Goal: Task Accomplishment & Management: Manage account settings

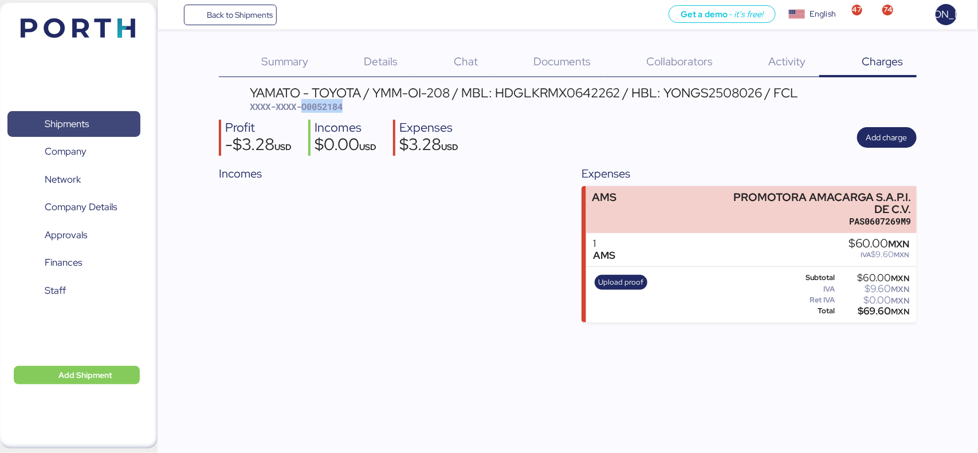
click at [56, 126] on span "Shipments" at bounding box center [67, 124] width 44 height 17
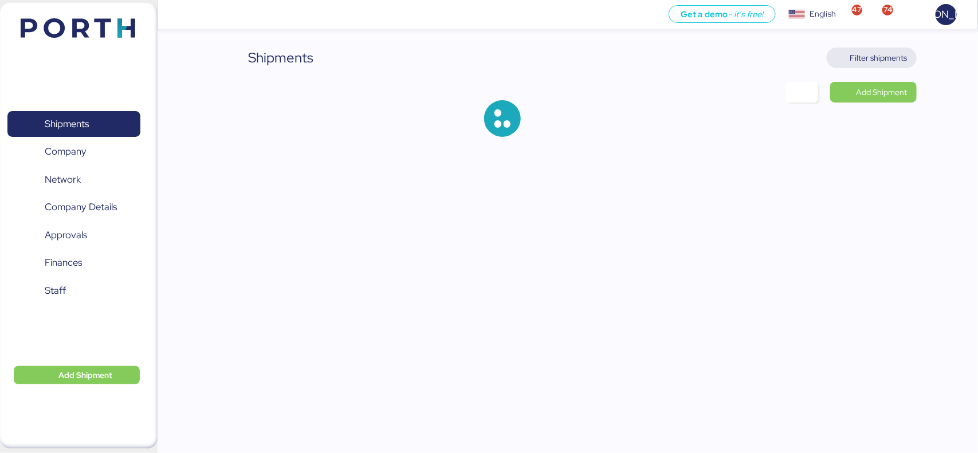
click at [886, 51] on span "Filter shipments" at bounding box center [878, 58] width 57 height 14
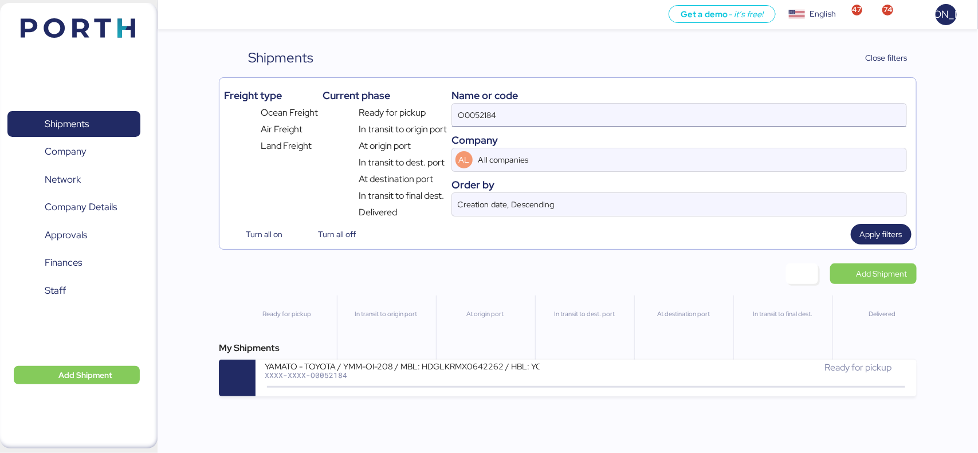
click at [526, 116] on input "O0052184" at bounding box center [679, 115] width 454 height 23
paste input "YTJ6101081"
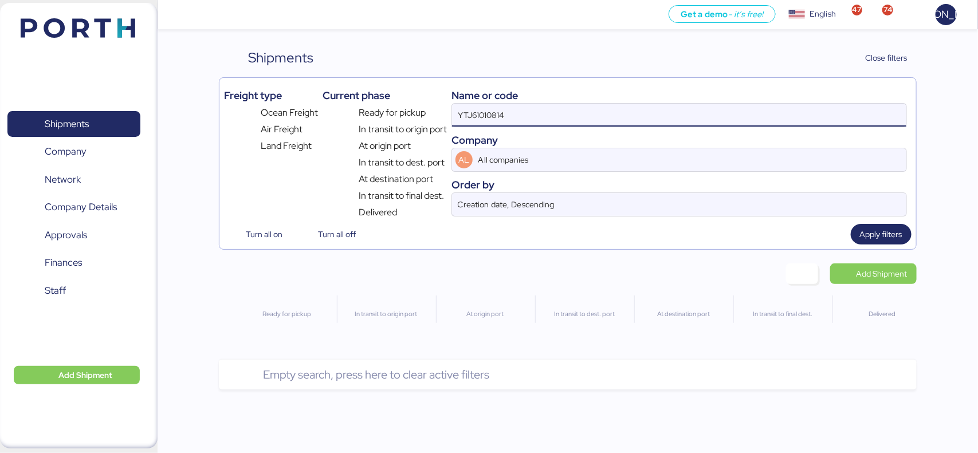
click at [531, 123] on input "YTJ61010814" at bounding box center [679, 115] width 454 height 23
click at [545, 121] on input "YTJ61010814" at bounding box center [679, 115] width 454 height 23
paste input "A0052206"
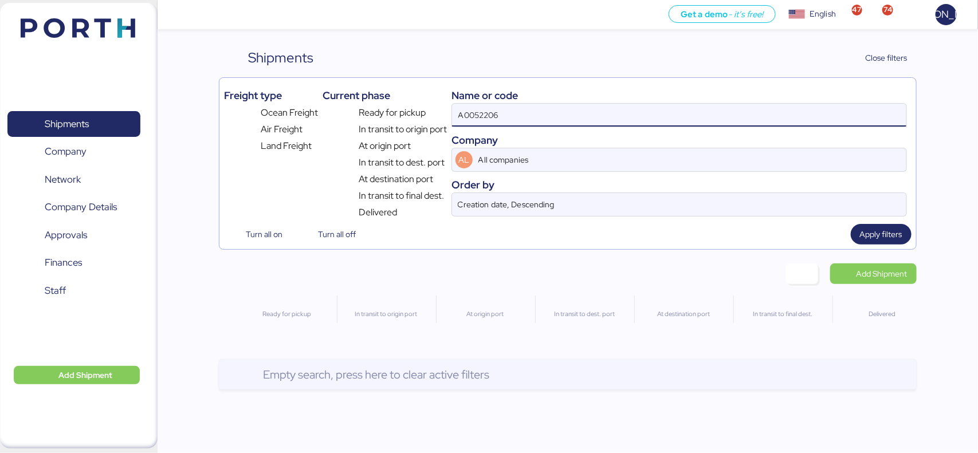
type input "A0052206"
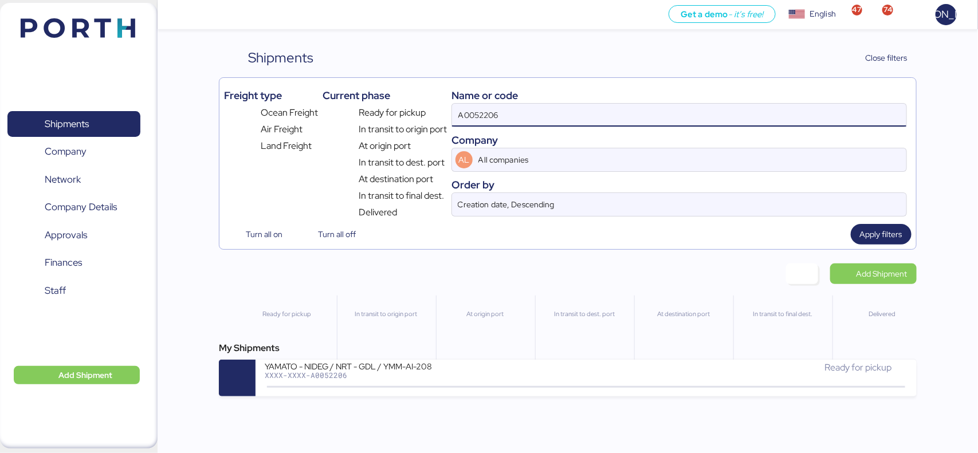
click at [333, 361] on div "YAMATO - NIDEG / NRT - GDL / YMM-AI-208 XXXX-XXXX-A0052206 Ready for pickup" at bounding box center [585, 378] width 660 height 37
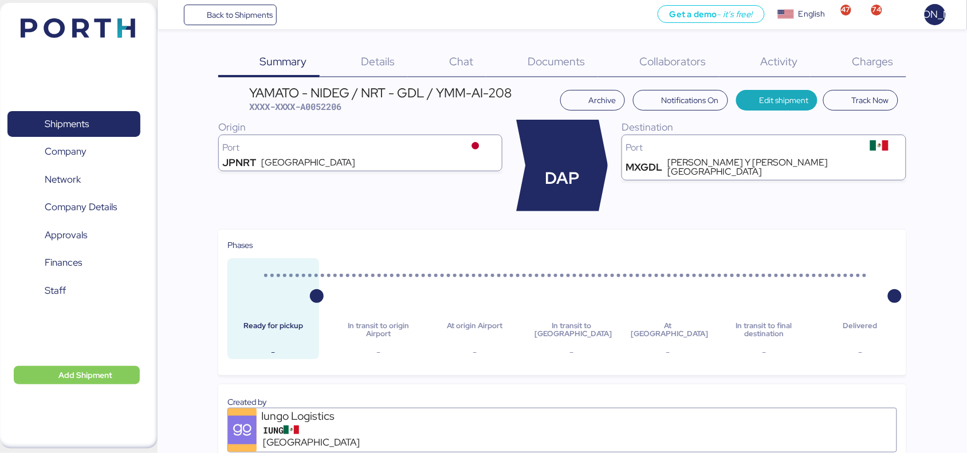
click at [543, 57] on span "Documents" at bounding box center [556, 61] width 57 height 15
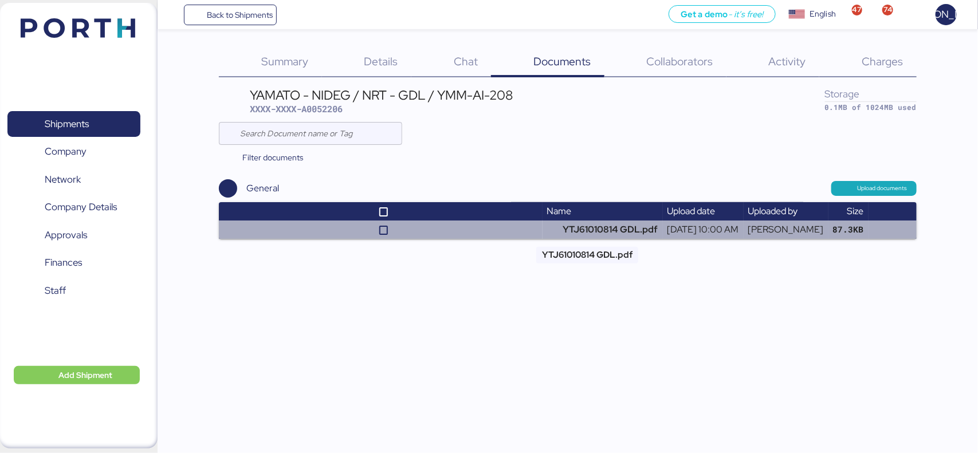
click at [572, 227] on td "YTJ61010814 GDL.pdf" at bounding box center [602, 230] width 120 height 18
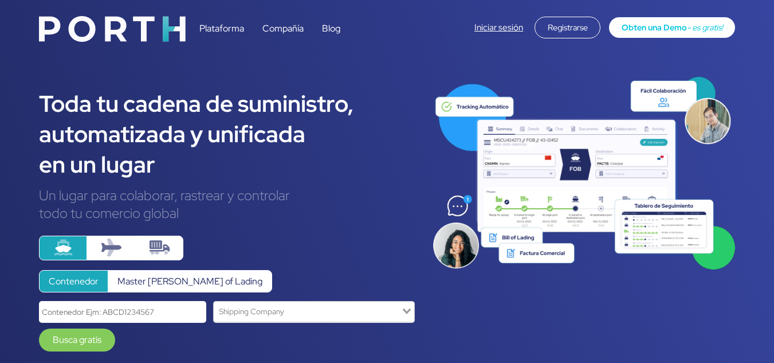
click at [483, 24] on link "Iniciar sesión" at bounding box center [498, 27] width 49 height 11
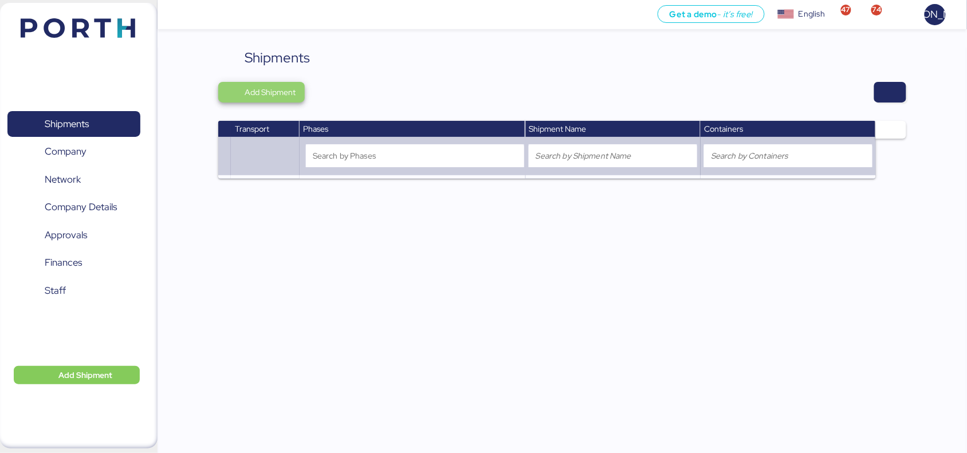
click at [278, 89] on span "Add Shipment" at bounding box center [270, 92] width 51 height 14
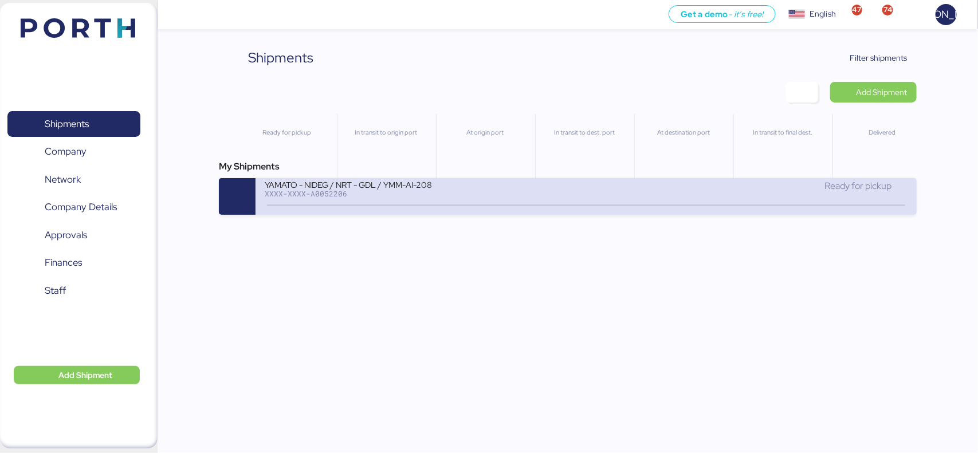
click at [372, 179] on div "YAMATO - NIDEG / NRT - GDL / YMM-AI-208" at bounding box center [402, 184] width 275 height 10
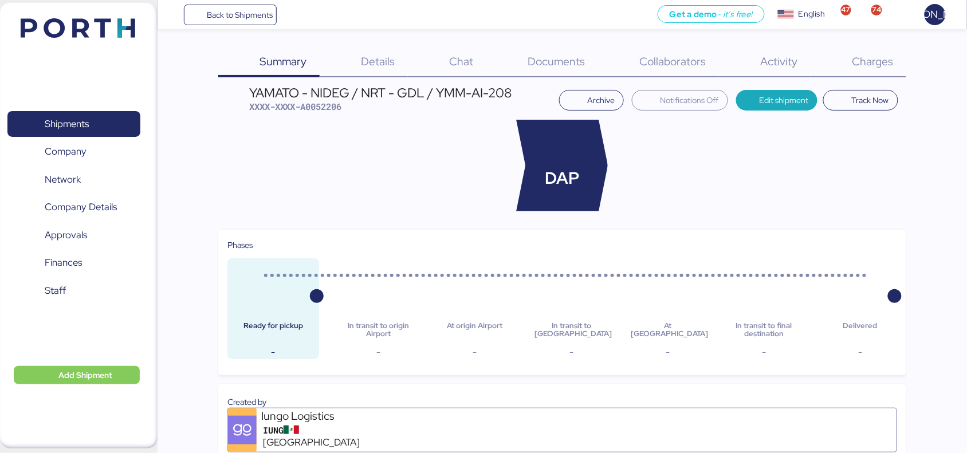
click at [862, 64] on span "Charges" at bounding box center [872, 61] width 41 height 15
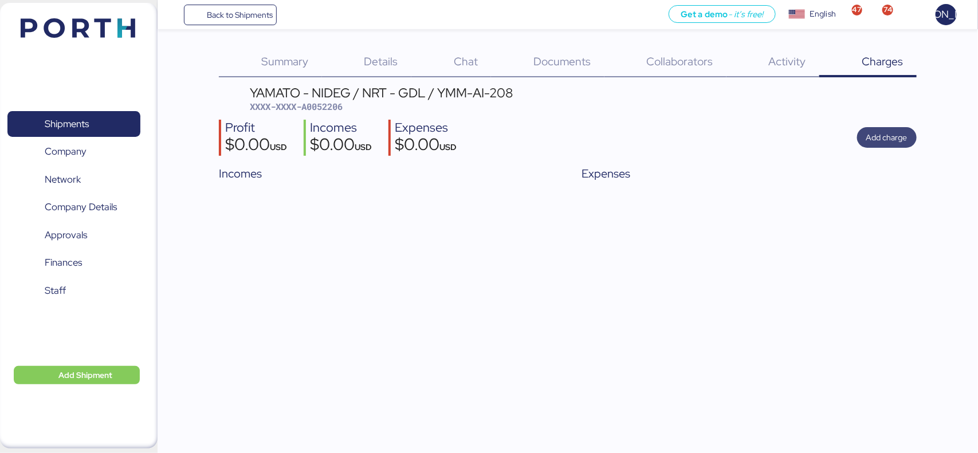
click at [872, 131] on span "Add charge" at bounding box center [886, 138] width 41 height 14
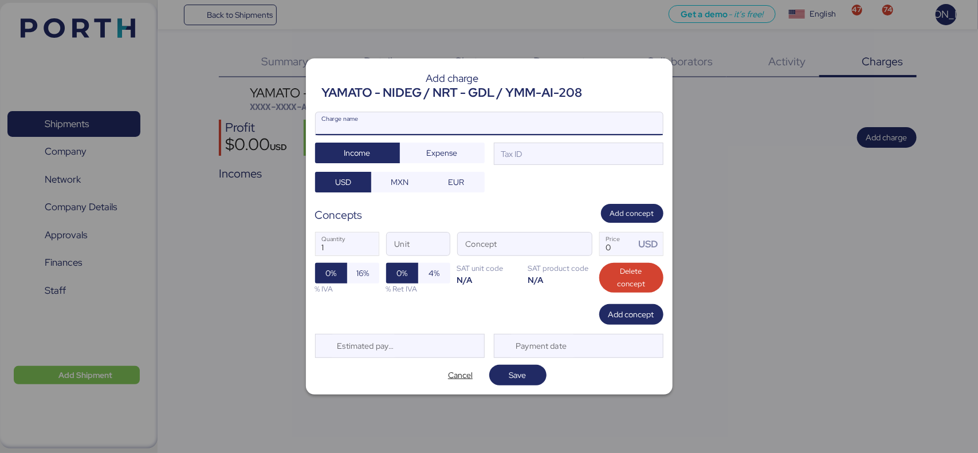
click at [444, 121] on input "Charge name" at bounding box center [489, 123] width 347 height 23
type input "RELEASE"
click at [450, 155] on span "Expense" at bounding box center [442, 153] width 31 height 14
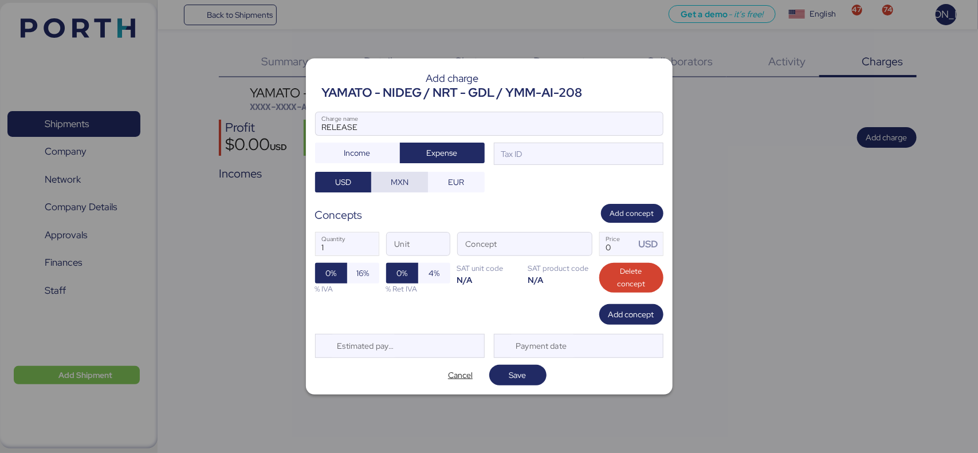
click at [396, 184] on span "MXN" at bounding box center [400, 182] width 18 height 14
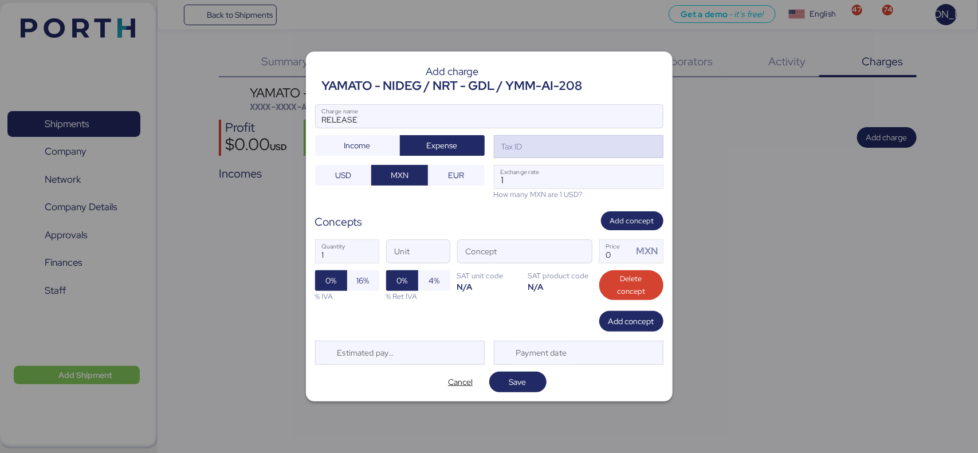
click at [528, 155] on div "Tax ID" at bounding box center [579, 146] width 170 height 23
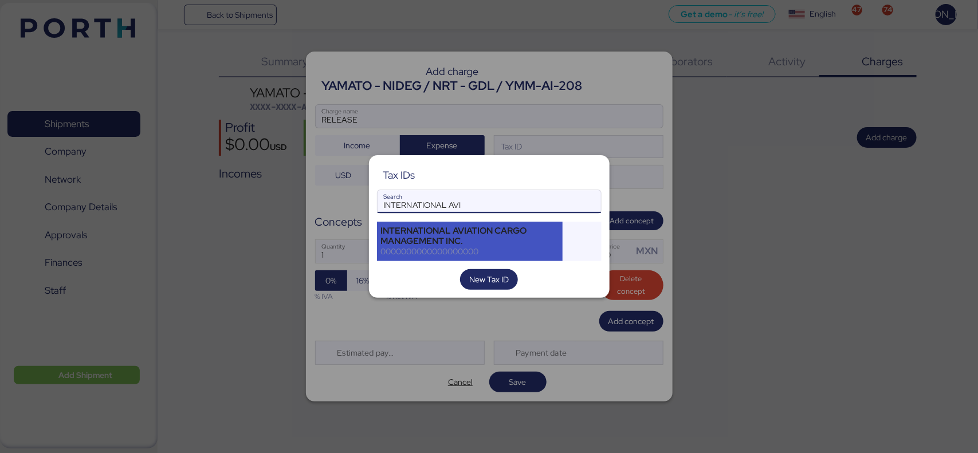
type input "INTERNATIONAL AVI"
click at [493, 239] on div "INTERNATIONAL AVIATION CARGO MANAGEMENT INC." at bounding box center [470, 236] width 178 height 21
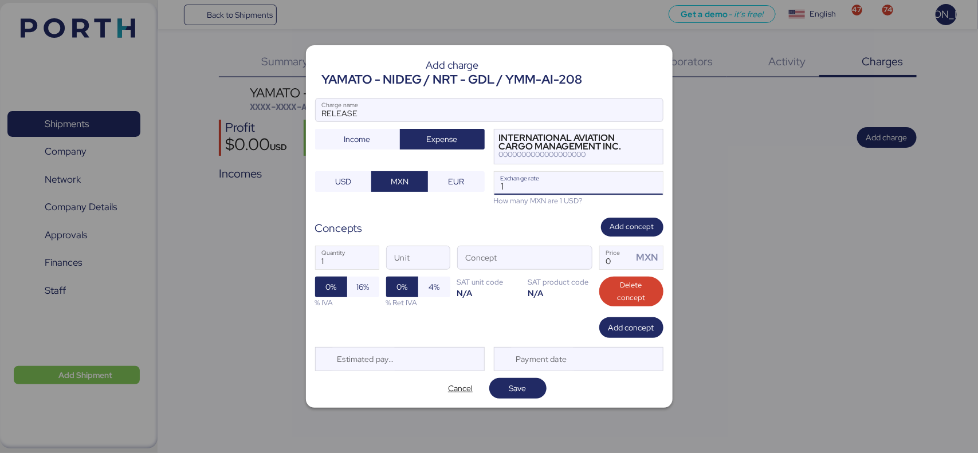
click at [517, 187] on input "1" at bounding box center [578, 183] width 168 height 23
type input "18.3"
click at [357, 287] on span "16%" at bounding box center [363, 287] width 13 height 14
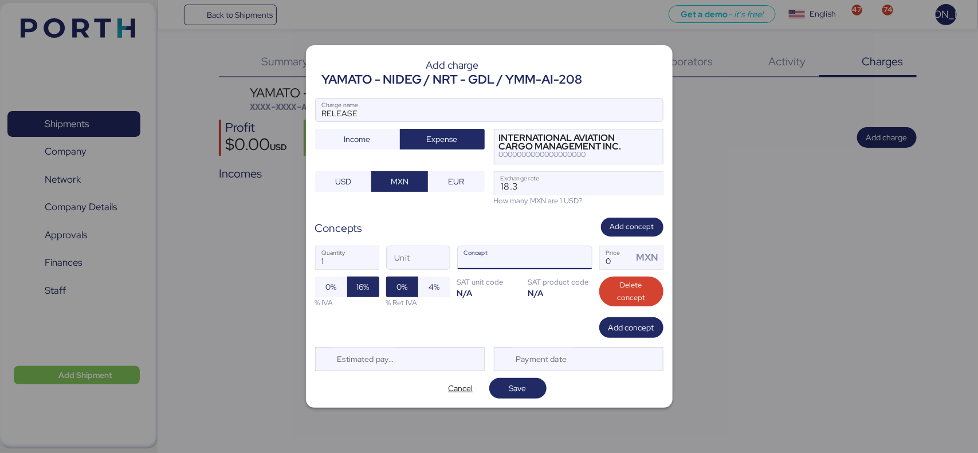
click at [526, 260] on input "Concept" at bounding box center [511, 257] width 107 height 23
click at [583, 255] on span "button" at bounding box center [580, 261] width 24 height 24
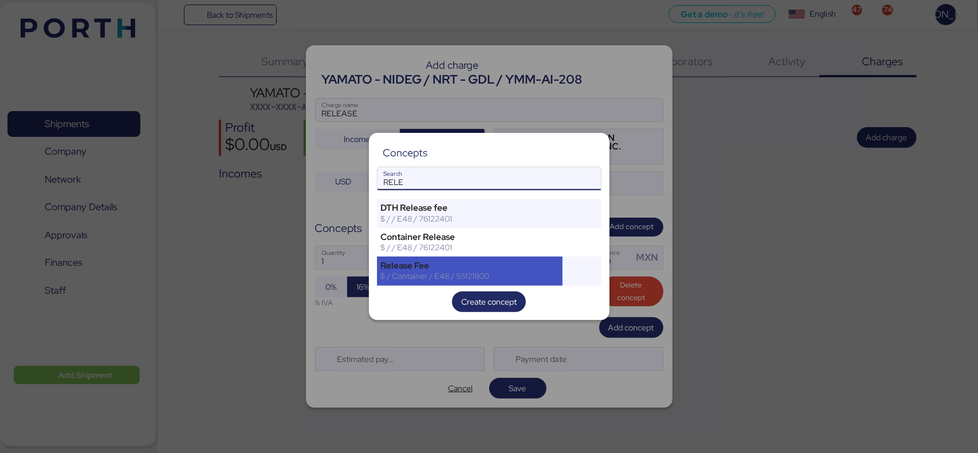
type input "RELE"
click at [492, 261] on div "Release Fee" at bounding box center [470, 266] width 178 height 10
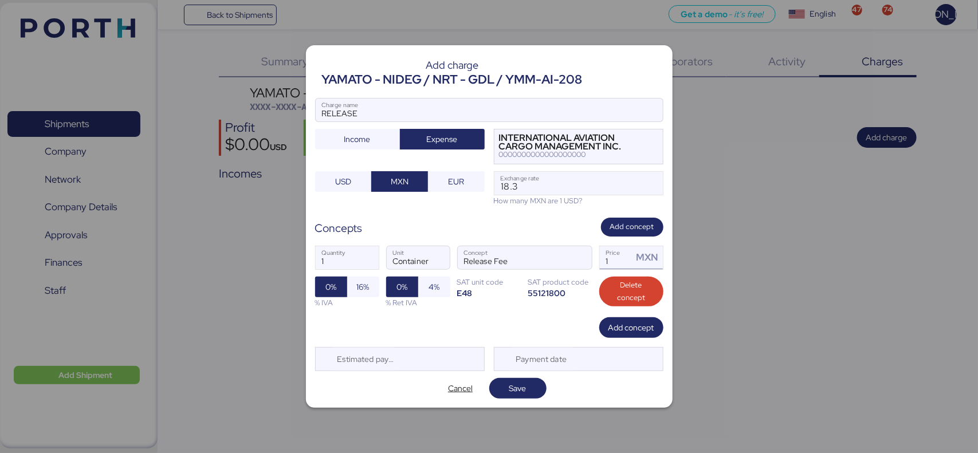
click at [624, 264] on input "1" at bounding box center [616, 257] width 33 height 23
type input "600"
click at [519, 387] on span "Save" at bounding box center [517, 389] width 17 height 14
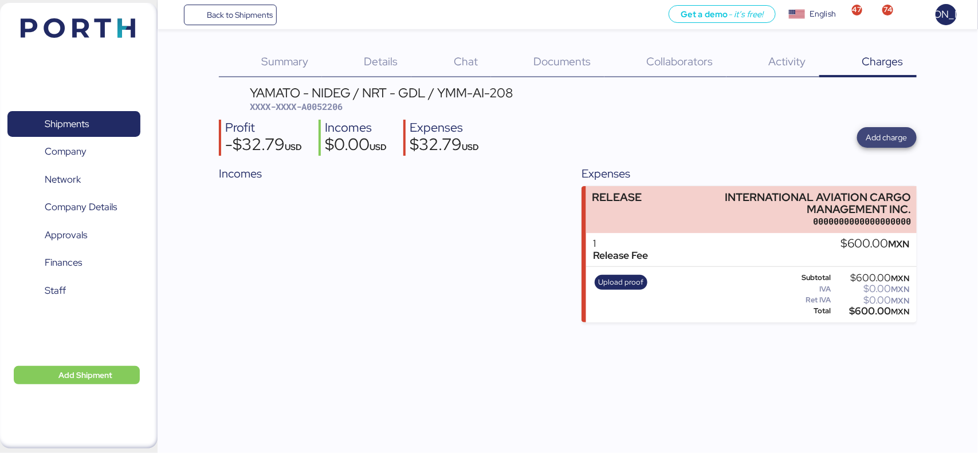
click at [878, 135] on span "Add charge" at bounding box center [886, 138] width 41 height 14
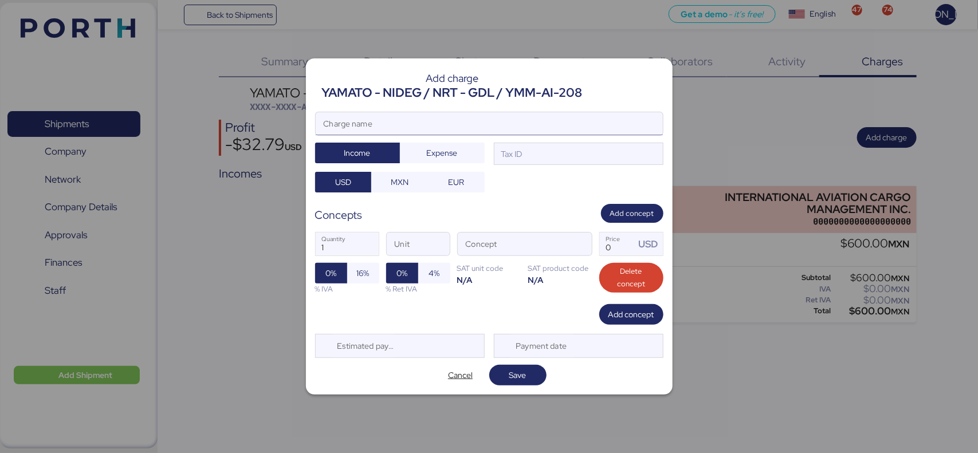
click at [424, 123] on input "Charge name" at bounding box center [489, 123] width 347 height 23
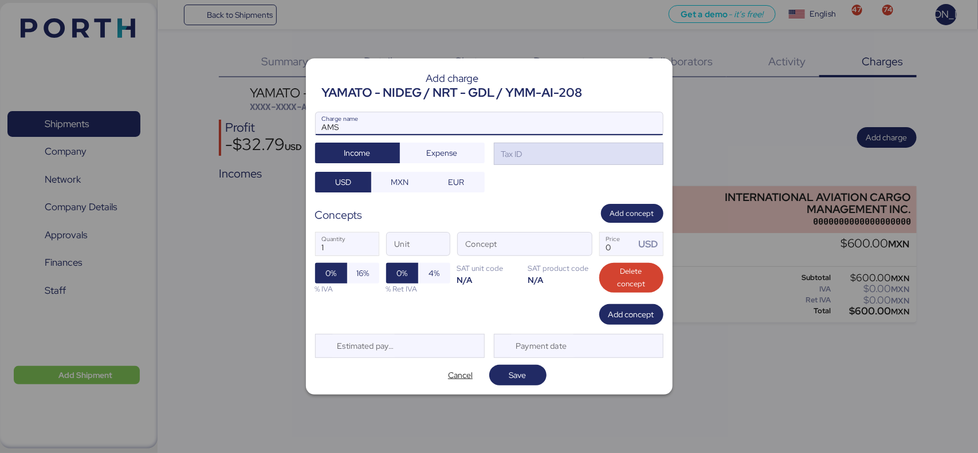
type input "AMS"
click at [510, 158] on div "Tax ID" at bounding box center [510, 154] width 23 height 13
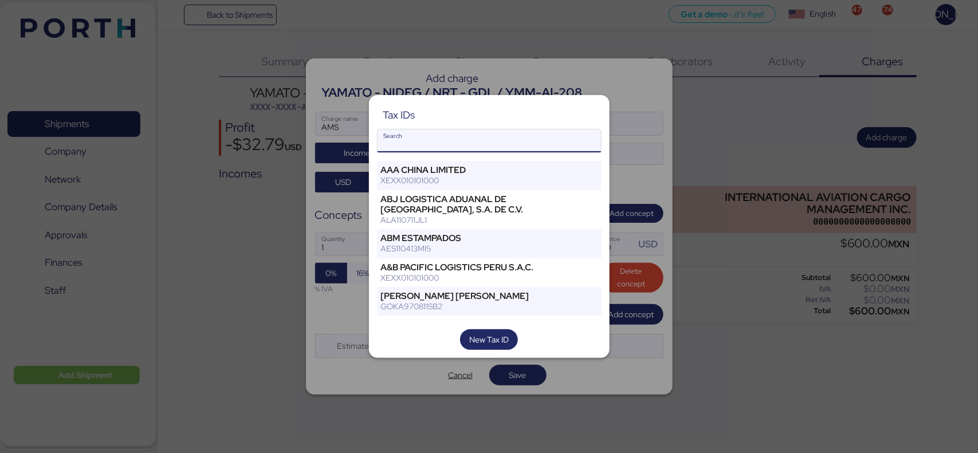
click at [336, 213] on div at bounding box center [489, 226] width 978 height 453
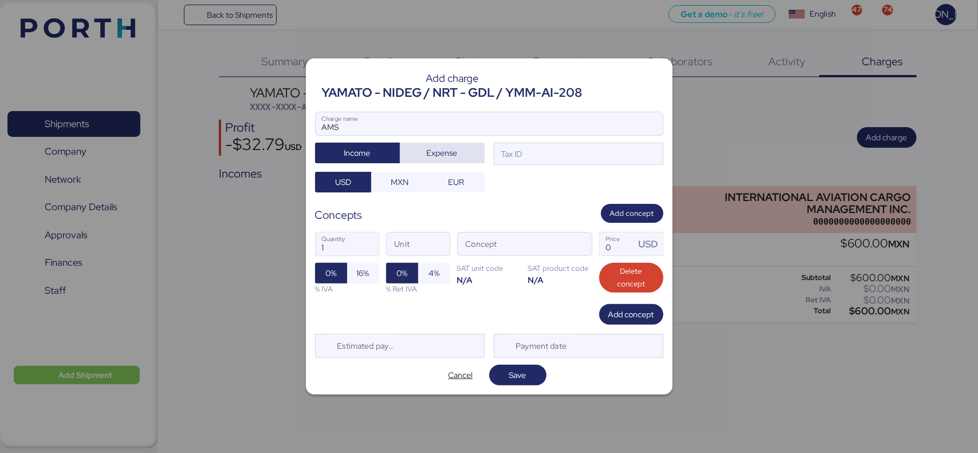
click at [433, 158] on span "Expense" at bounding box center [442, 153] width 31 height 14
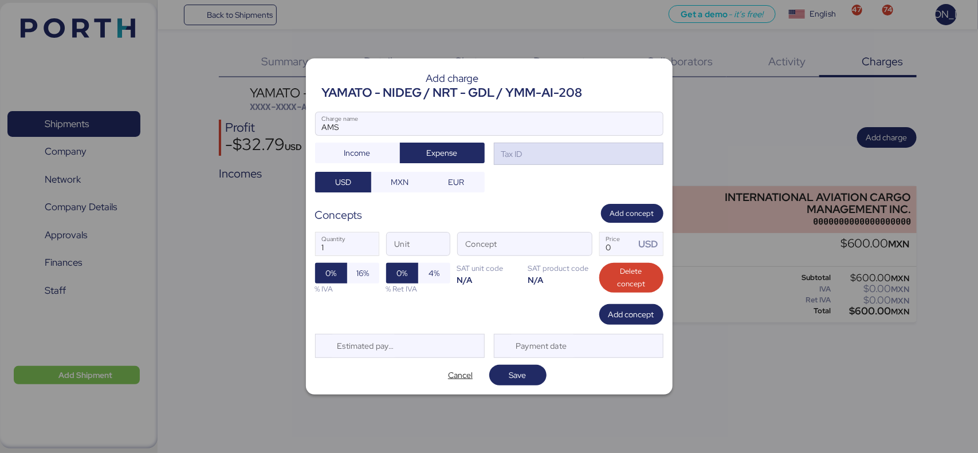
click at [502, 159] on div "Tax ID" at bounding box center [510, 154] width 23 height 13
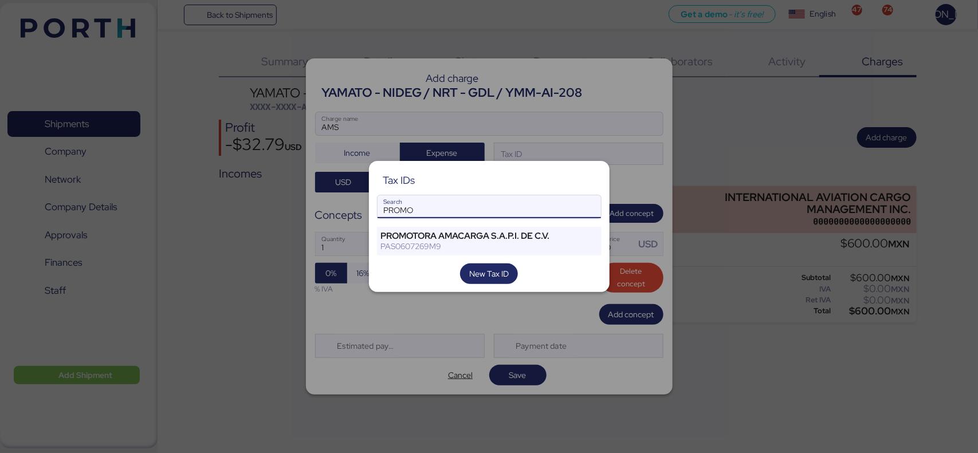
type input "PROMO"
click at [518, 258] on div "Tax IDs PROMO Search PROMOTORA AMACARGA S.A.P.I. DE C.V. PAS0607269M9 New Tax ID" at bounding box center [489, 227] width 241 height 132
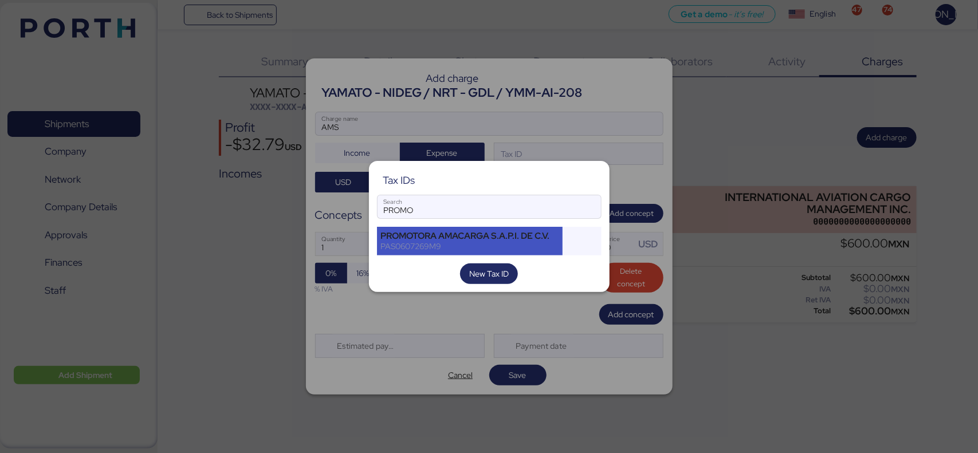
click at [522, 250] on div "PAS0607269M9" at bounding box center [470, 246] width 178 height 10
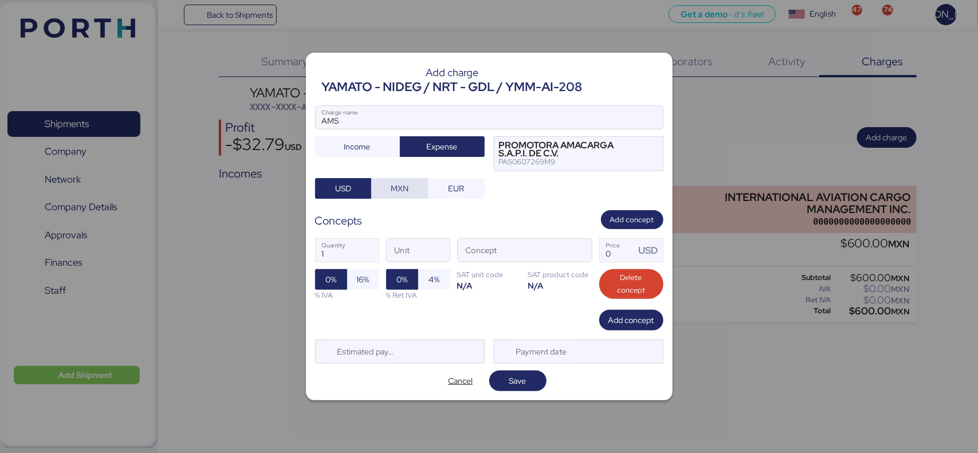
click at [392, 192] on span "MXN" at bounding box center [400, 189] width 18 height 14
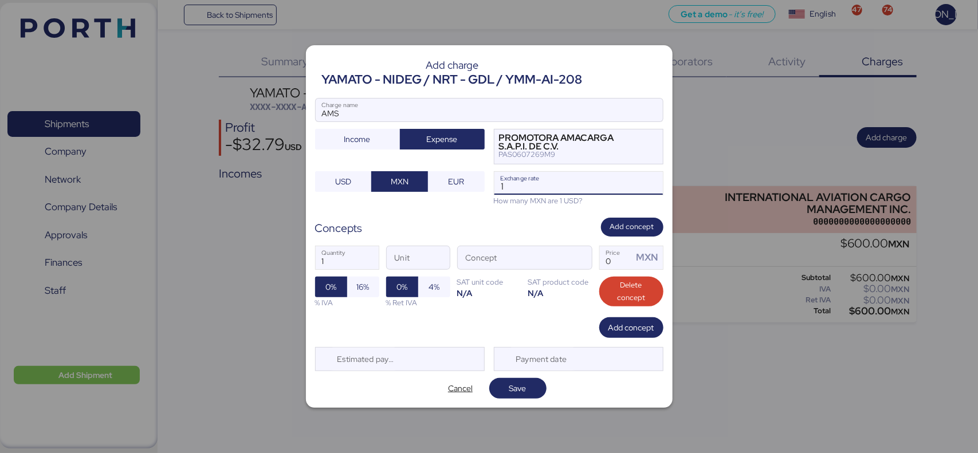
click at [521, 184] on input "1" at bounding box center [578, 183] width 168 height 23
type input "18.3"
click at [477, 264] on input "Concept" at bounding box center [511, 257] width 107 height 23
click at [580, 260] on span "button" at bounding box center [580, 261] width 24 height 24
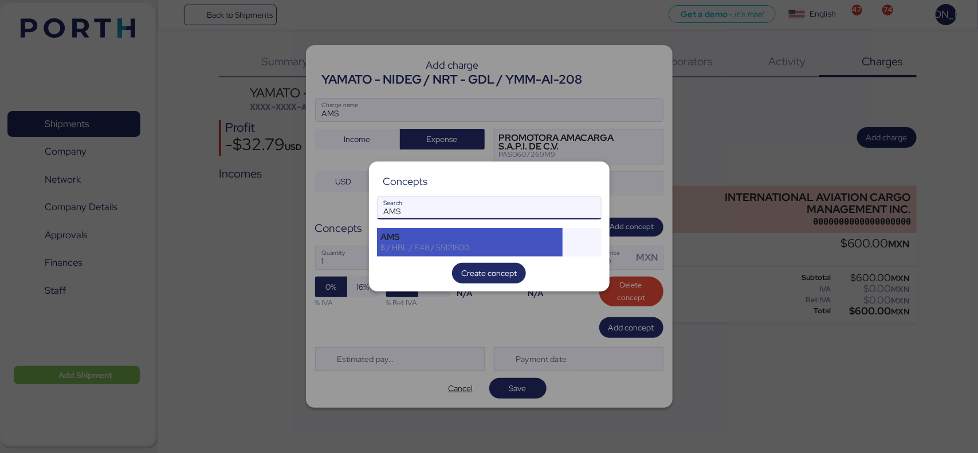
type input "AMS"
click at [545, 237] on div "AMS" at bounding box center [470, 237] width 178 height 10
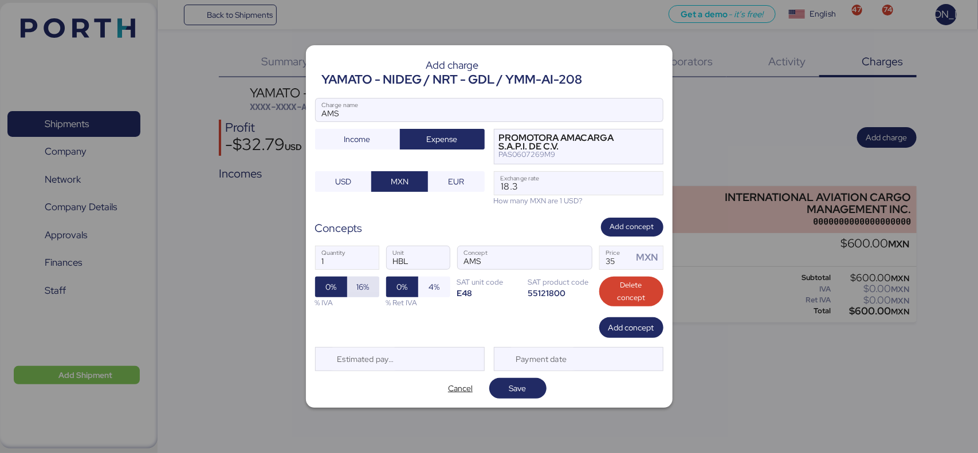
click at [357, 292] on span "16%" at bounding box center [363, 287] width 13 height 14
click at [504, 384] on span "Save" at bounding box center [517, 388] width 39 height 16
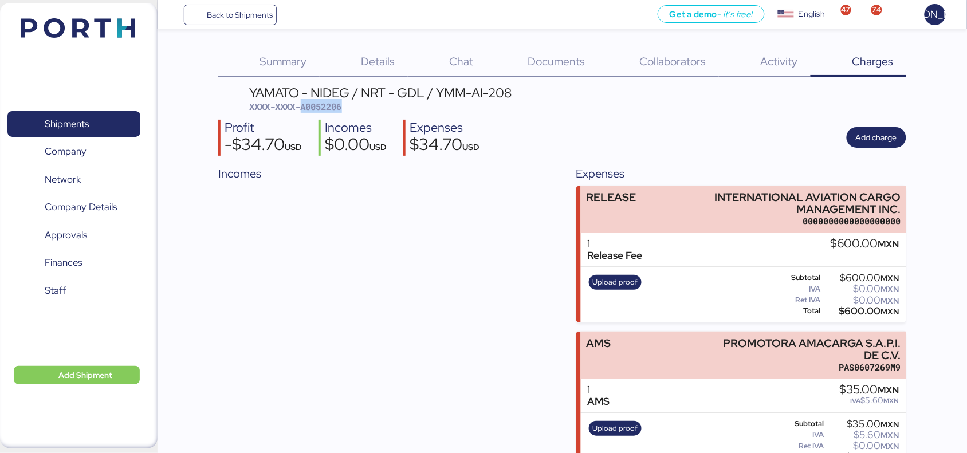
drag, startPoint x: 348, startPoint y: 106, endPoint x: 305, endPoint y: 109, distance: 43.6
click at [305, 109] on div "YAMATO - NIDEG / NRT - GDL / YMM-AI-208 XXXX-XXXX-A0052206" at bounding box center [380, 100] width 263 height 27
copy span "A0052206"
